Goal: Information Seeking & Learning: Learn about a topic

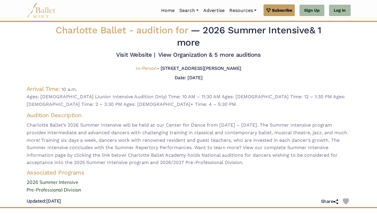
click at [42, 8] on img at bounding box center [41, 10] width 29 height 16
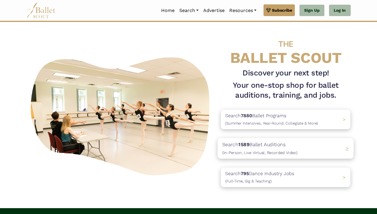
click at [263, 152] on span "(In-Person, Live Virtual, Recorded Video)" at bounding box center [259, 152] width 75 height 5
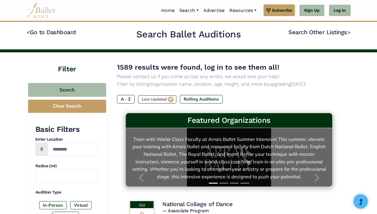
scroll to position [9, 0]
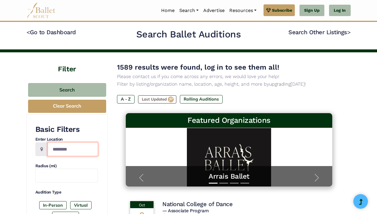
click at [66, 151] on input "Location" at bounding box center [73, 150] width 50 height 14
type input "**"
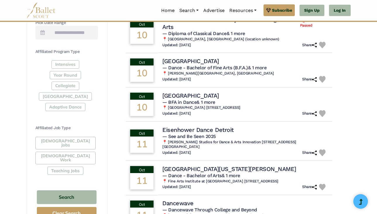
scroll to position [273, 0]
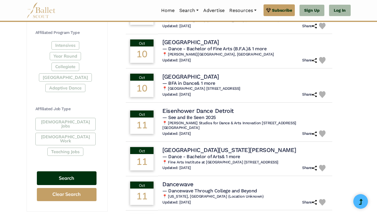
click at [64, 172] on button "Search" at bounding box center [67, 179] width 60 height 14
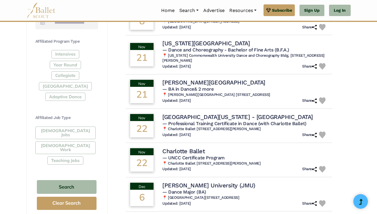
scroll to position [328, 0]
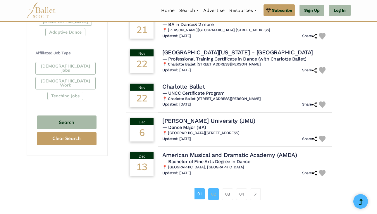
click at [217, 196] on link "02" at bounding box center [213, 194] width 11 height 12
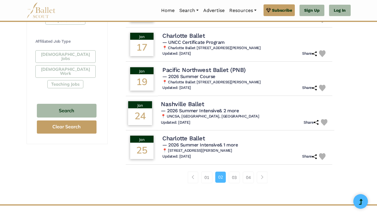
scroll to position [351, 0]
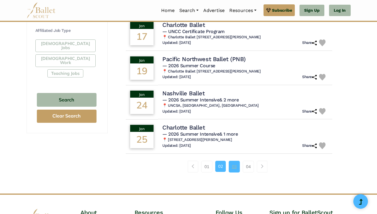
click at [232, 169] on link "03" at bounding box center [234, 167] width 11 height 12
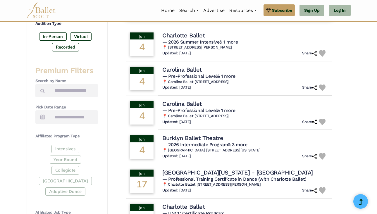
scroll to position [93, 0]
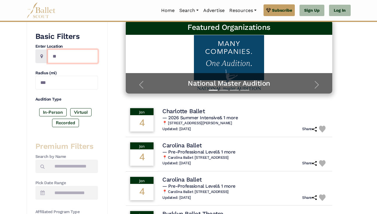
drag, startPoint x: 64, startPoint y: 54, endPoint x: 31, endPoint y: 54, distance: 32.2
click at [31, 54] on div "Basic Filters Enter Location ** Radius (mi) *** Audition Type In-Person Virtual…" at bounding box center [67, 206] width 81 height 370
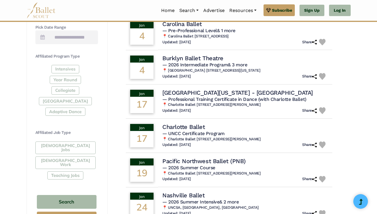
scroll to position [307, 0]
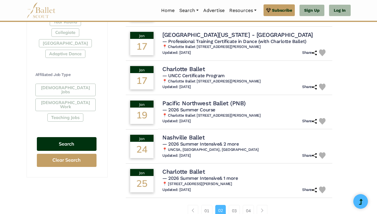
type input "**"
click at [61, 137] on button "Search" at bounding box center [67, 144] width 60 height 14
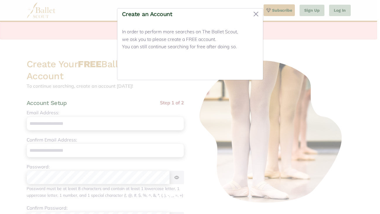
click at [245, 70] on button "Close" at bounding box center [248, 68] width 22 height 14
click at [247, 67] on button "Close" at bounding box center [248, 68] width 22 height 14
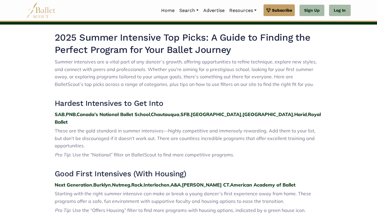
scroll to position [175, 0]
